Goal: Information Seeking & Learning: Learn about a topic

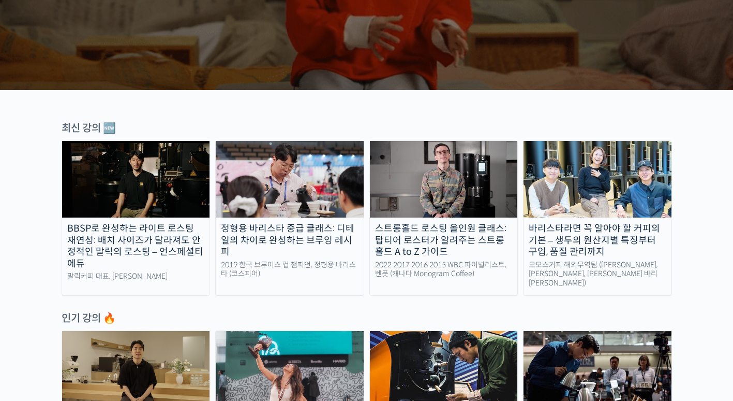
scroll to position [259, 0]
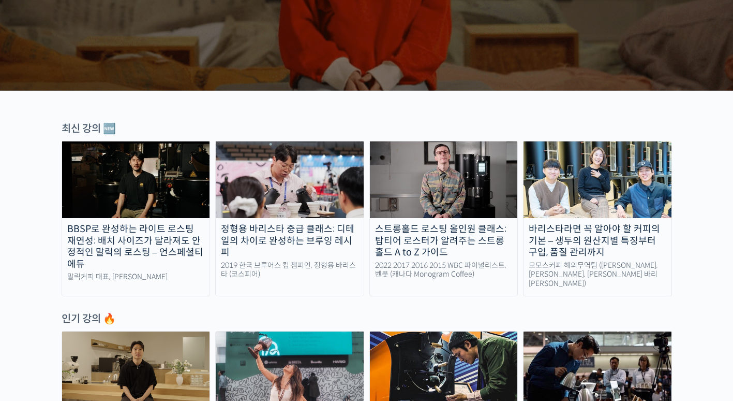
click at [414, 190] on img at bounding box center [444, 179] width 148 height 77
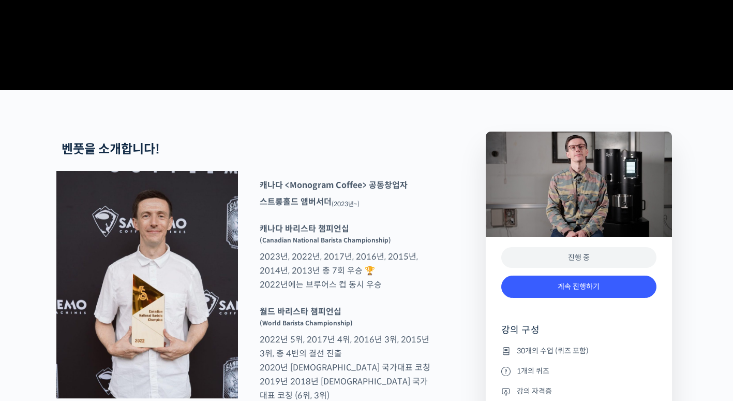
scroll to position [414, 0]
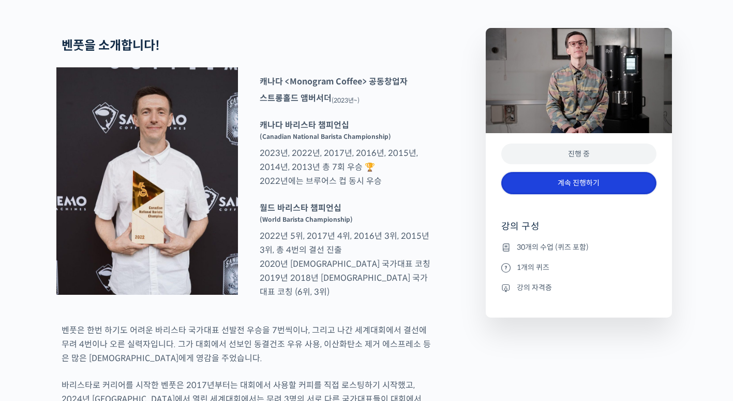
click at [576, 194] on link "계속 진행하기" at bounding box center [579, 183] width 155 height 22
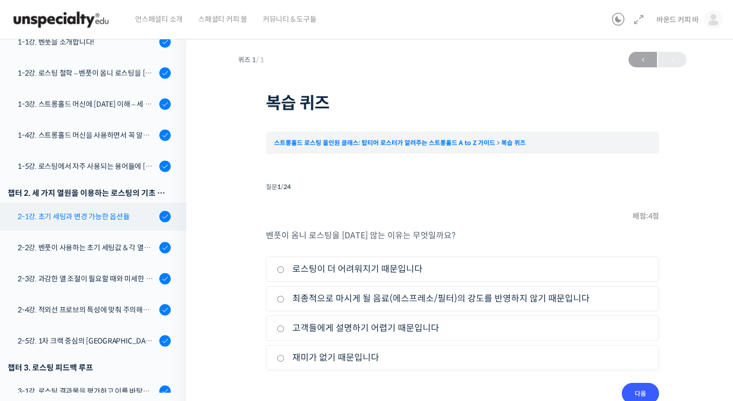
scroll to position [207, 0]
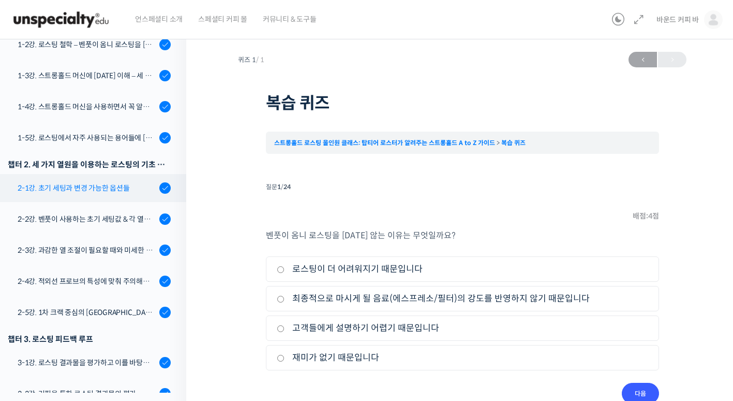
click at [117, 195] on link "2-1강. 초기 세팅과 변경 가능한 옵션들" at bounding box center [91, 188] width 192 height 28
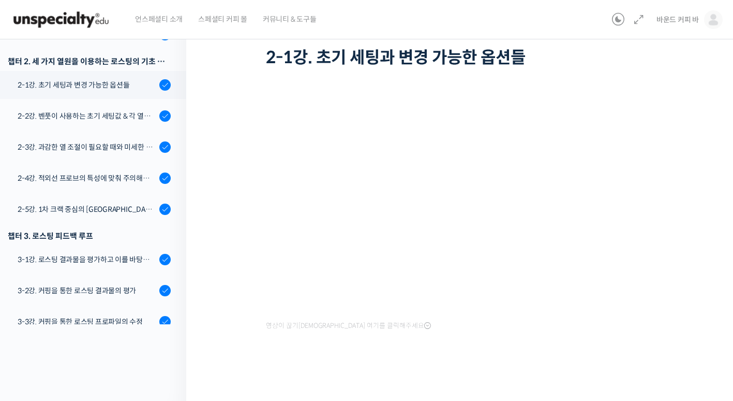
scroll to position [239, 0]
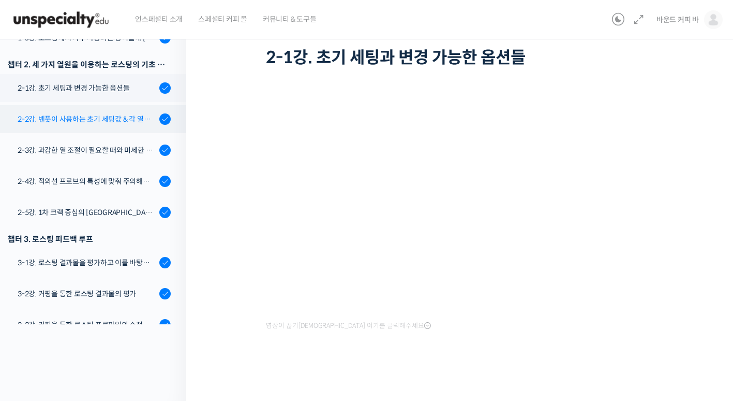
click at [66, 123] on div "2-2강. 벤풋이 사용하는 초기 세팅값 & 각 열원이 하는 역할" at bounding box center [87, 118] width 139 height 11
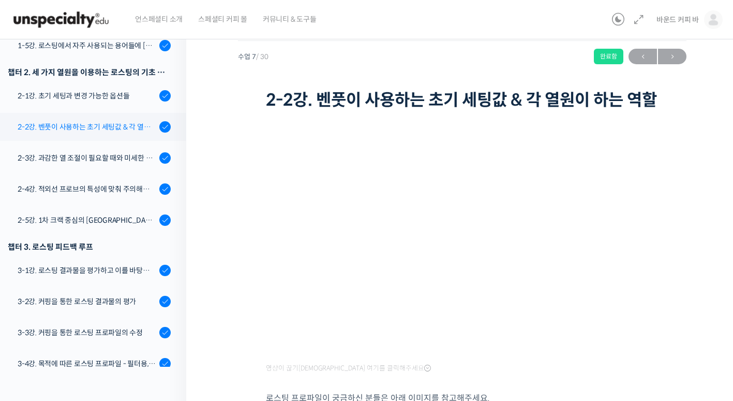
scroll to position [269, 0]
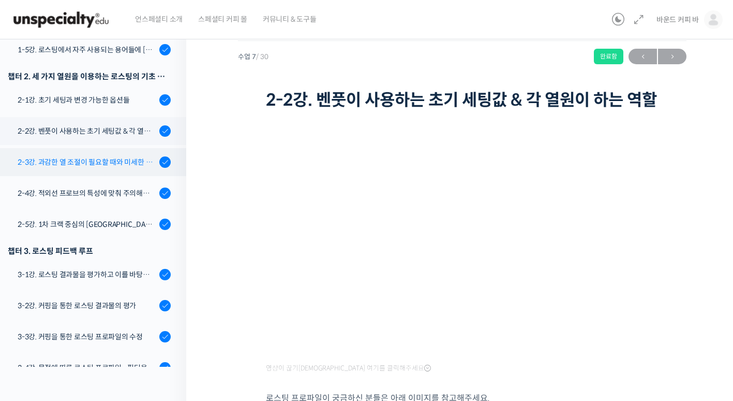
click at [116, 165] on div "2-3강. 과감한 열 조절이 필요할 때와 미세한 열 조절이 필요할 때" at bounding box center [87, 161] width 139 height 11
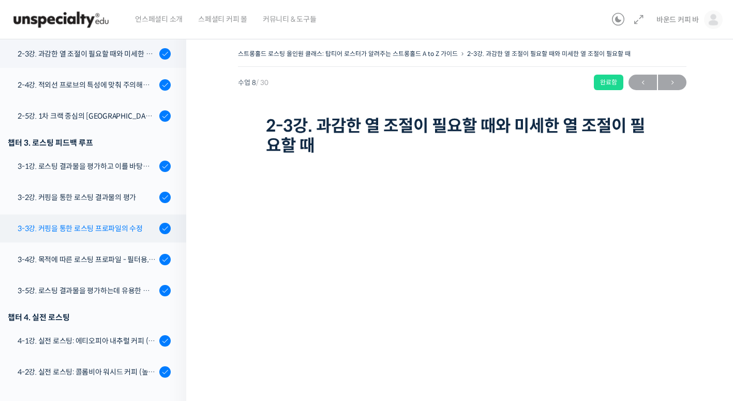
scroll to position [404, 0]
click at [101, 224] on div "3-3강. 커핑을 통한 로스팅 프로파일의 수정" at bounding box center [87, 227] width 139 height 11
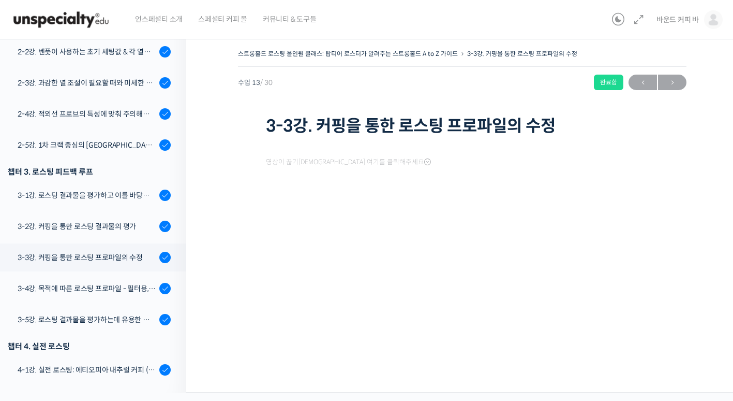
scroll to position [578, 0]
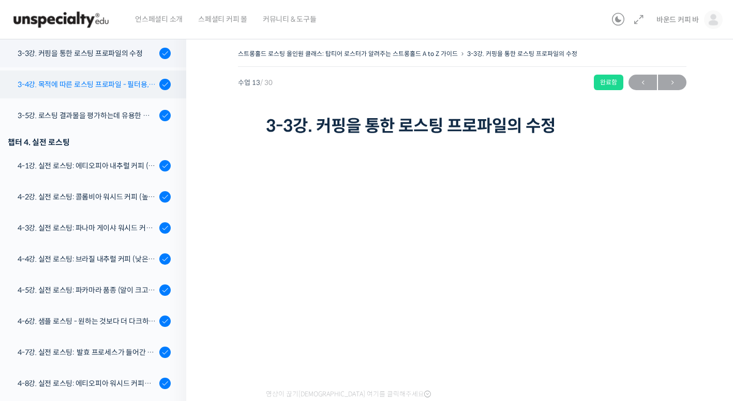
click at [53, 79] on div "3-4강. 목적에 따른 로스팅 프로파일 - 필터용, 에스프레소용" at bounding box center [87, 84] width 139 height 11
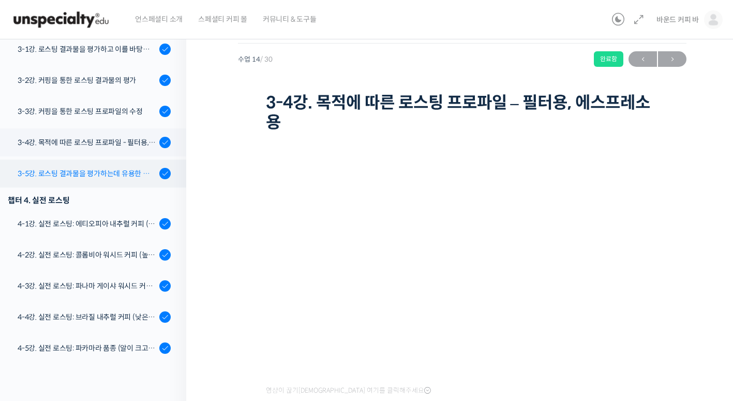
scroll to position [402, 0]
